Goal: Transaction & Acquisition: Book appointment/travel/reservation

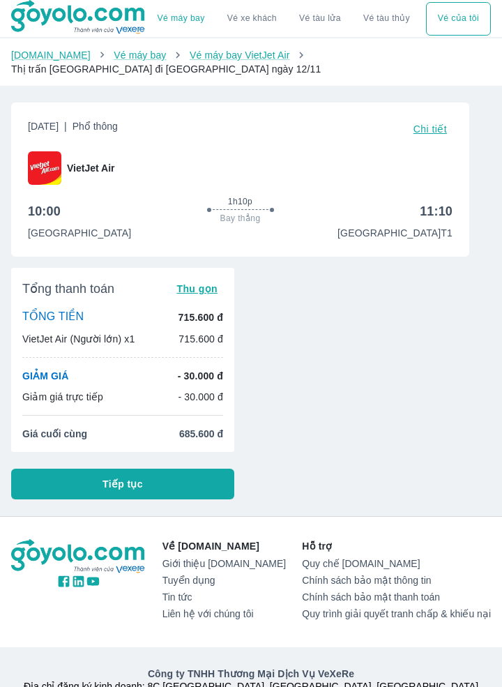
click at [63, 469] on button "Tiếp tục" at bounding box center [122, 484] width 223 height 31
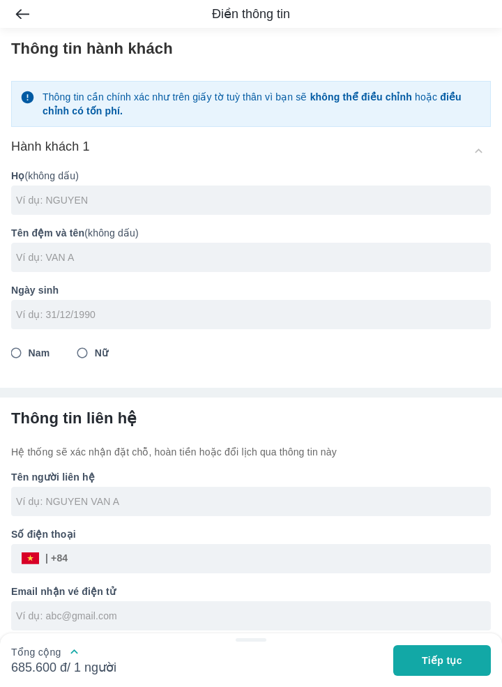
click at [480, 139] on div "Hành khách 1" at bounding box center [251, 150] width 480 height 25
click at [482, 144] on div "Hành khách 1" at bounding box center [251, 150] width 480 height 25
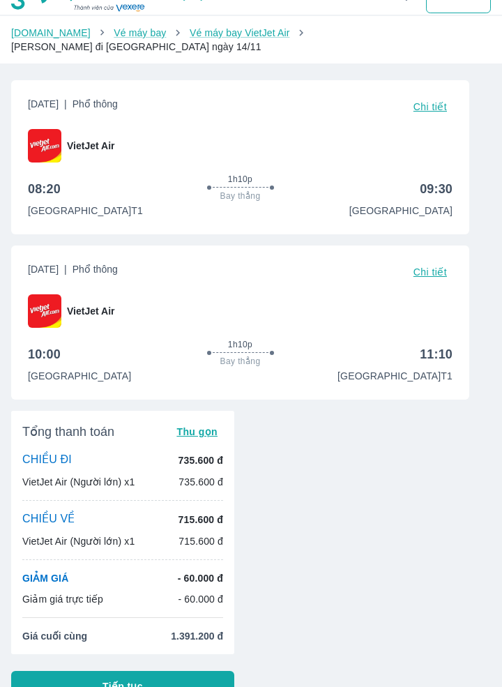
scroll to position [22, 0]
click at [84, 677] on button "Tiếp tục" at bounding box center [122, 686] width 223 height 31
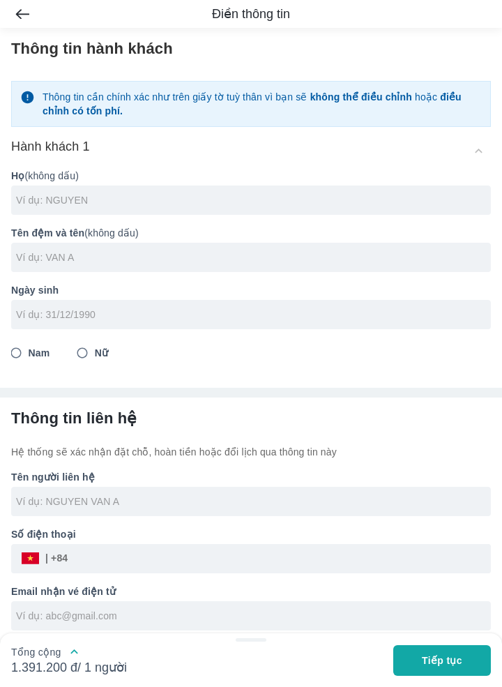
click at [67, 659] on icon "button" at bounding box center [74, 651] width 15 height 15
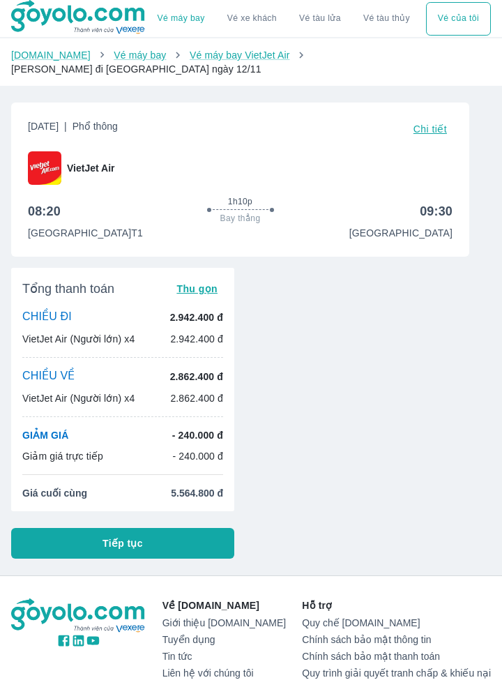
click at [434, 471] on div "[DATE] | Phổ thông Chi tiết VietJet Air 08:20 1h10p Bay thẳng 09:30 [GEOGRAPHIC…" at bounding box center [245, 324] width 491 height 467
